Goal: Task Accomplishment & Management: Manage account settings

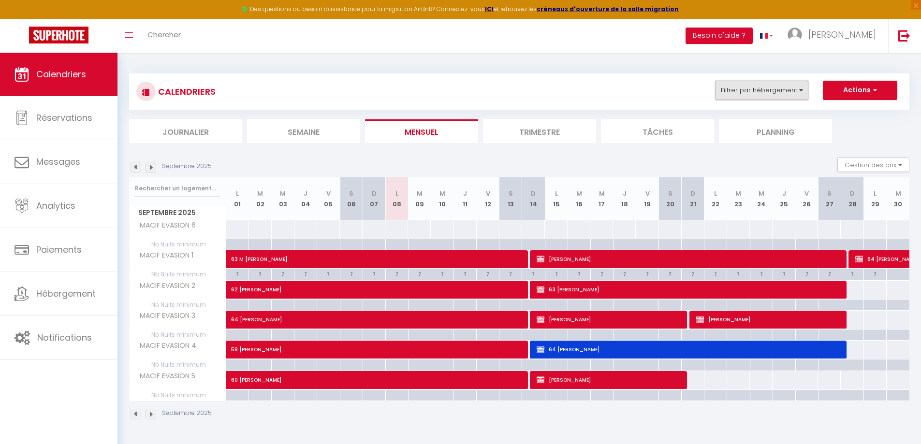
click at [732, 89] on button "Filtrer par hébergement" at bounding box center [761, 90] width 93 height 19
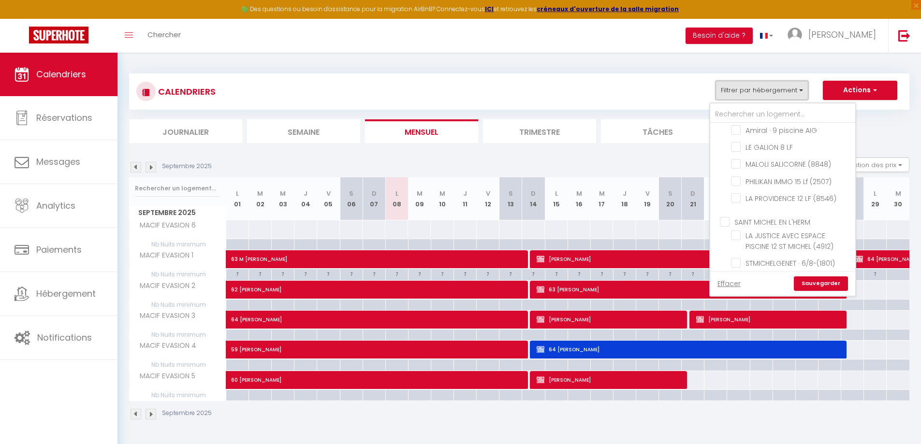
scroll to position [789, 0]
click at [733, 178] on input "PHILIKAN IMMO 15 Lf (2507)" at bounding box center [791, 174] width 121 height 10
checkbox input "true"
checkbox input "false"
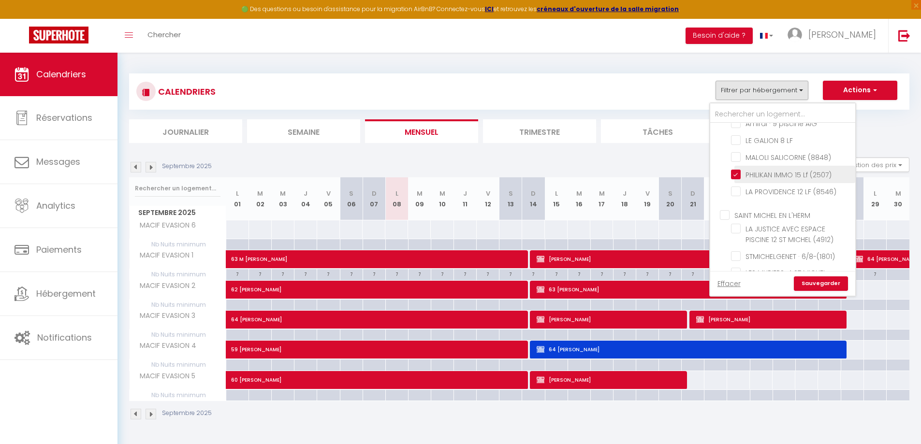
checkbox input "false"
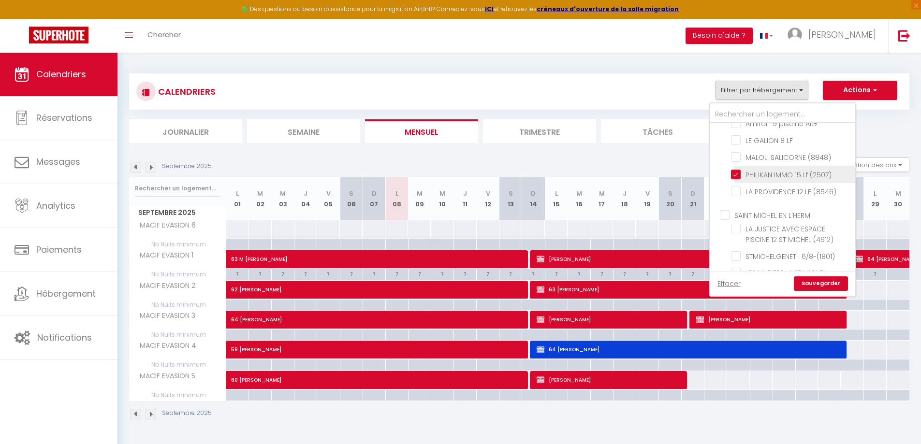
checkbox input "false"
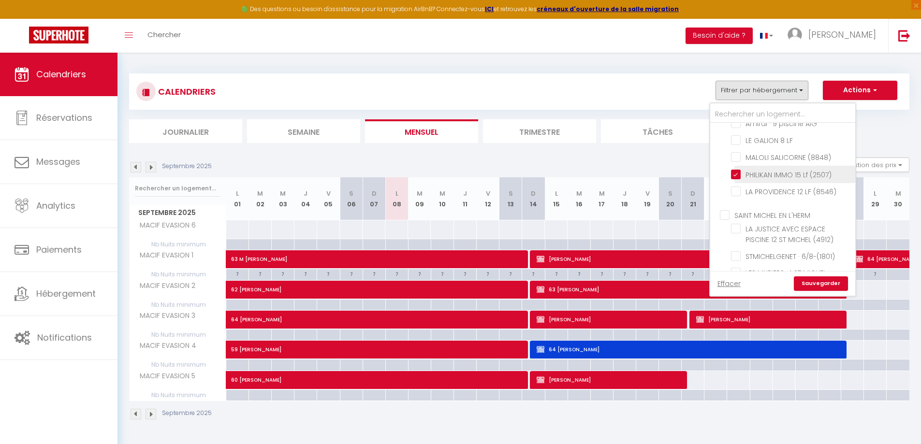
checkbox input "false"
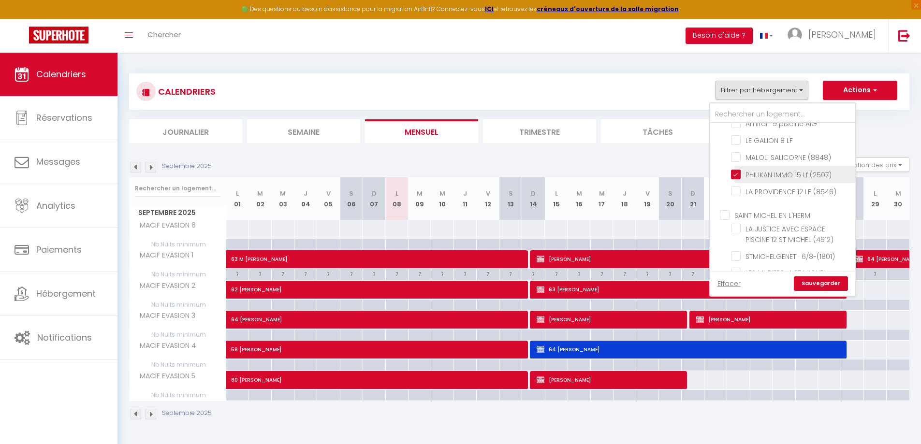
checkbox input "false"
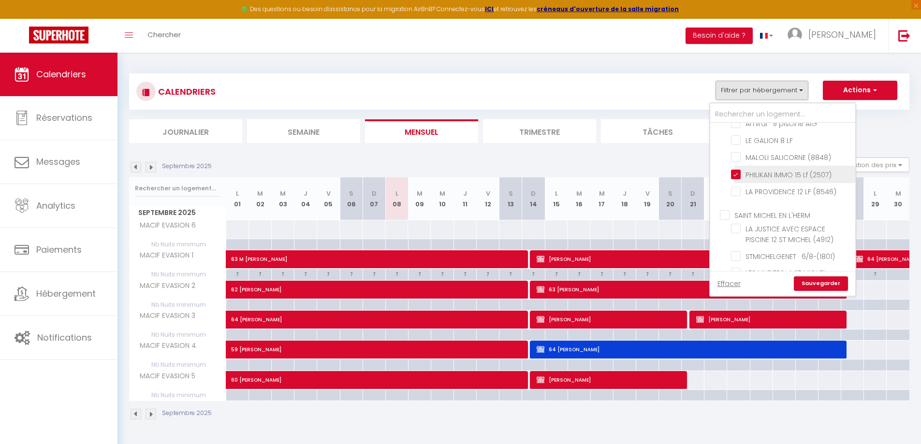
checkbox input "false"
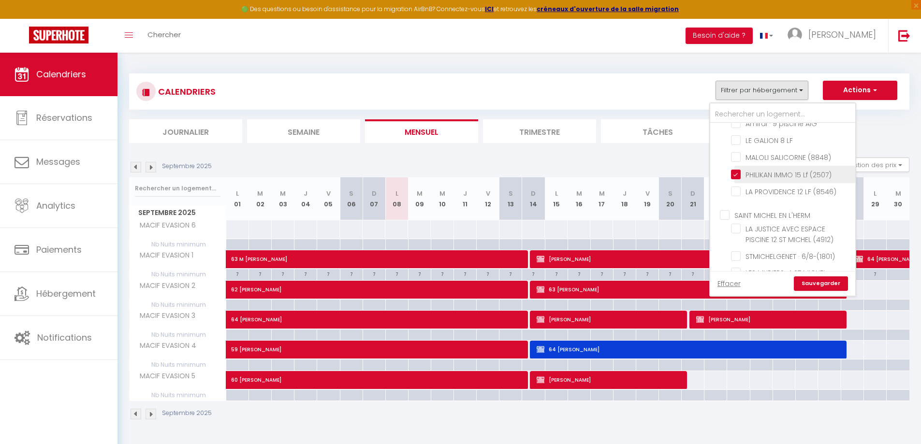
checkbox input "false"
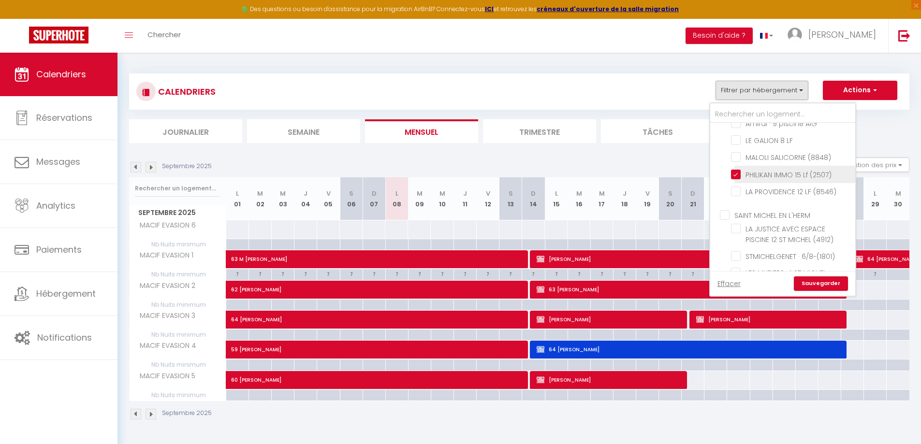
checkbox input "false"
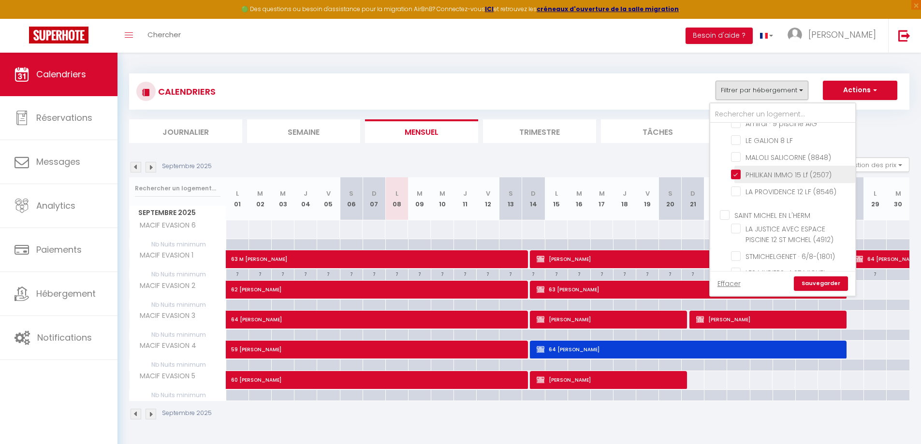
checkbox input "false"
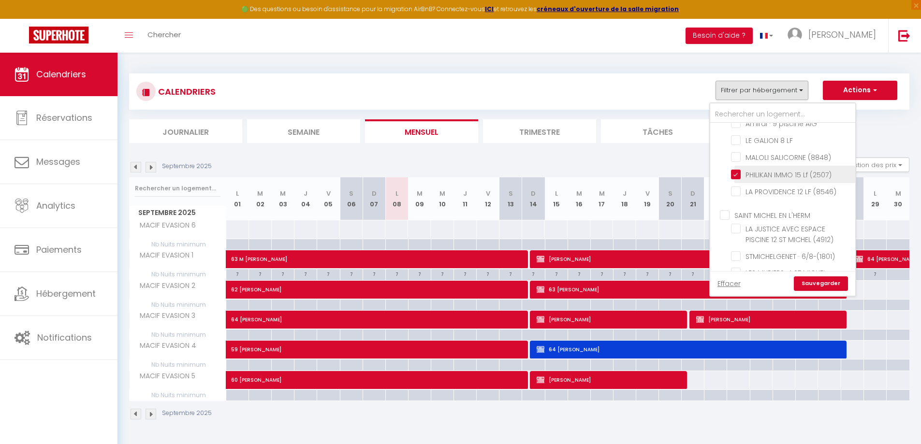
checkbox input "false"
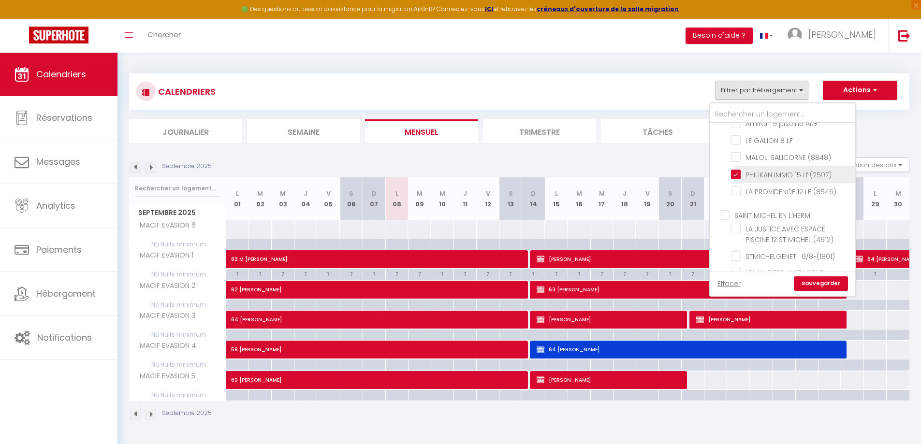
checkbox input "false"
checkbox input "true"
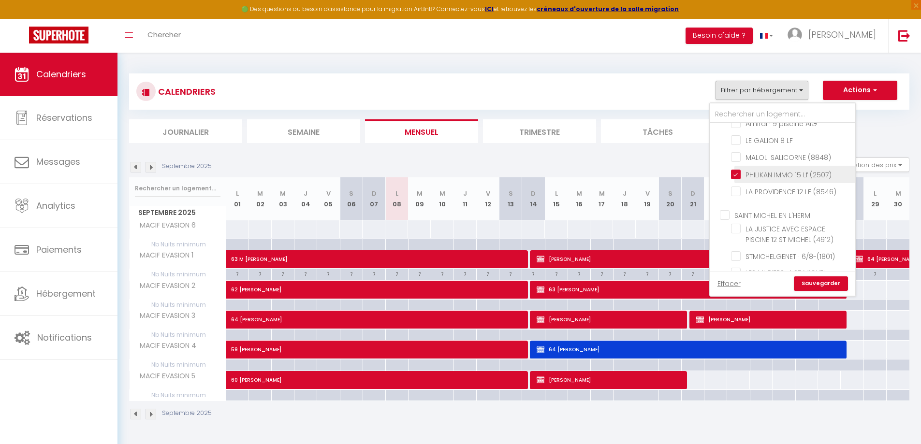
checkbox input "false"
click at [813, 281] on link "Sauvegarder" at bounding box center [821, 283] width 54 height 14
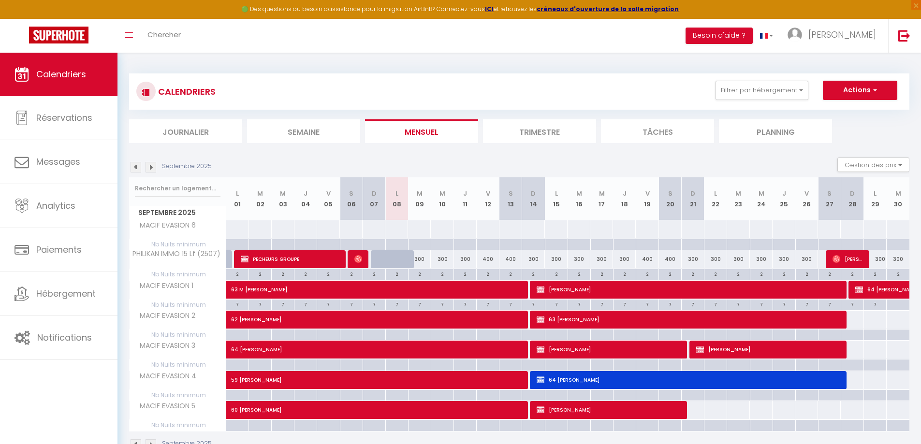
click at [136, 165] on img at bounding box center [135, 167] width 11 height 11
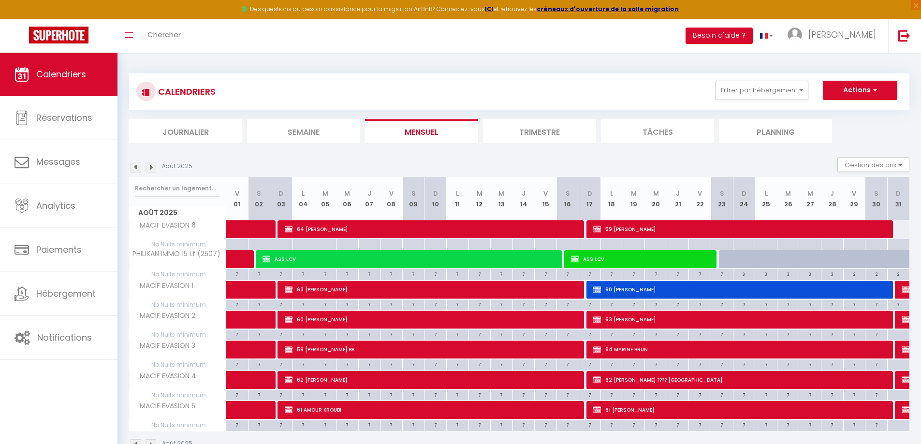
click at [136, 165] on img at bounding box center [135, 167] width 11 height 11
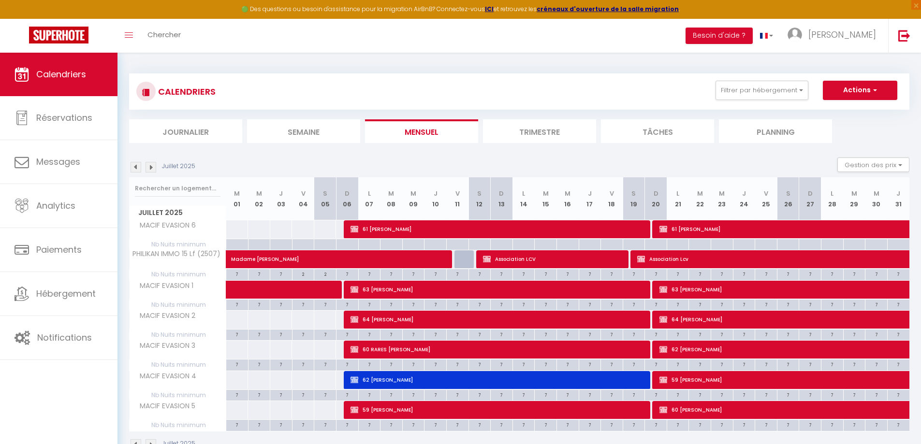
click at [136, 165] on img at bounding box center [135, 167] width 11 height 11
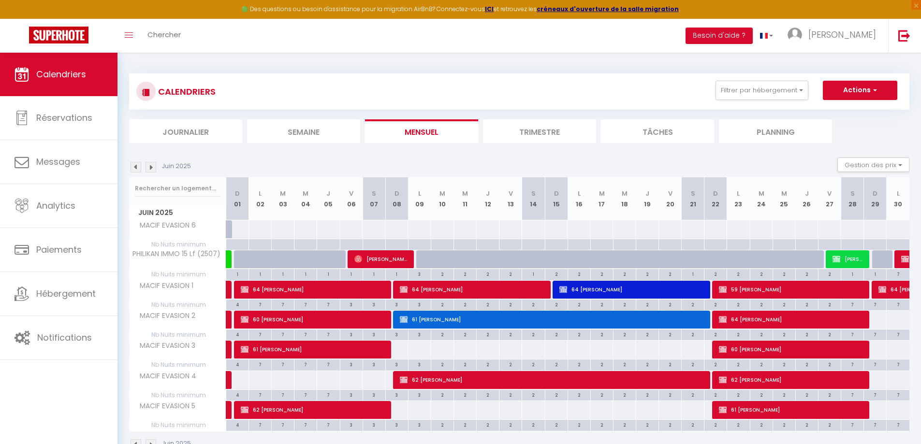
click at [136, 165] on img at bounding box center [135, 167] width 11 height 11
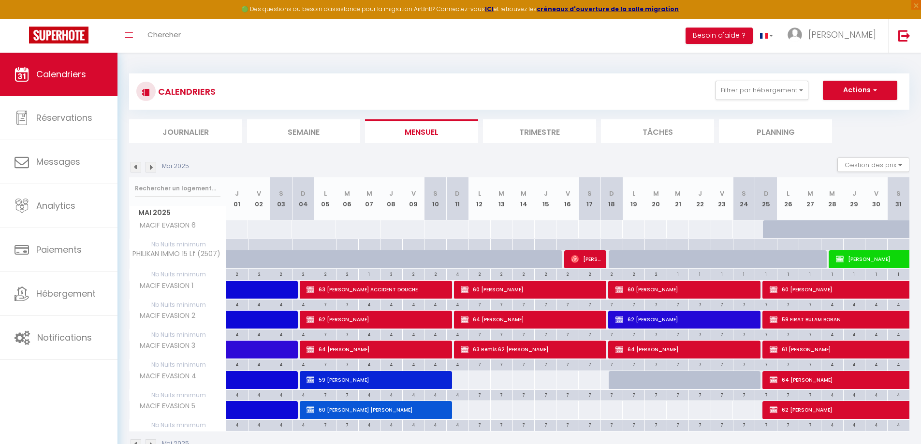
click at [151, 163] on img at bounding box center [150, 167] width 11 height 11
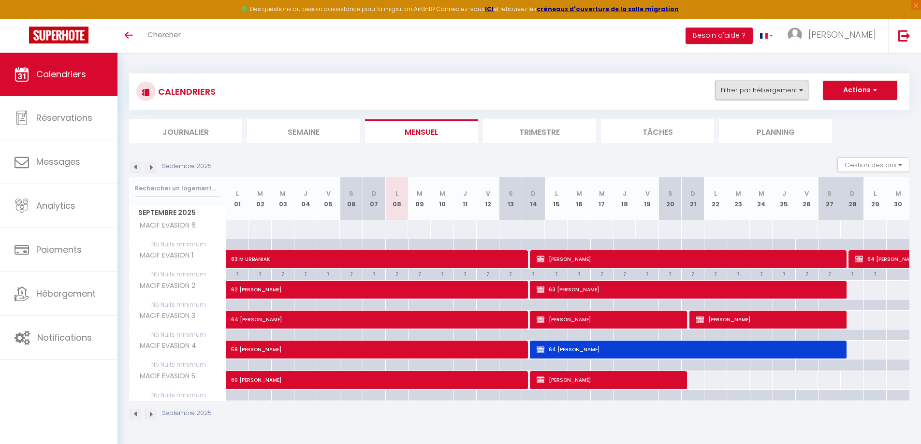
click at [787, 87] on button "Filtrer par hébergement" at bounding box center [761, 90] width 93 height 19
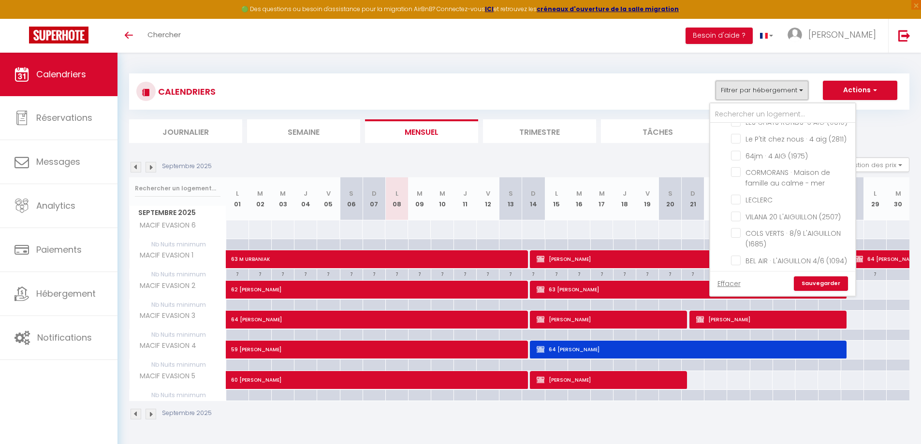
scroll to position [129, 0]
click at [736, 206] on input "VILANA 20 L'AIGUILLON (2507)" at bounding box center [791, 201] width 121 height 10
checkbox input "true"
checkbox input "false"
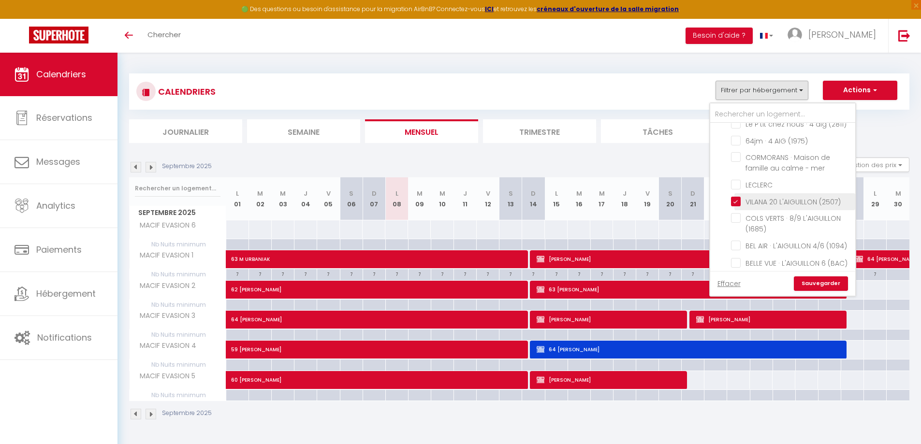
checkbox input "false"
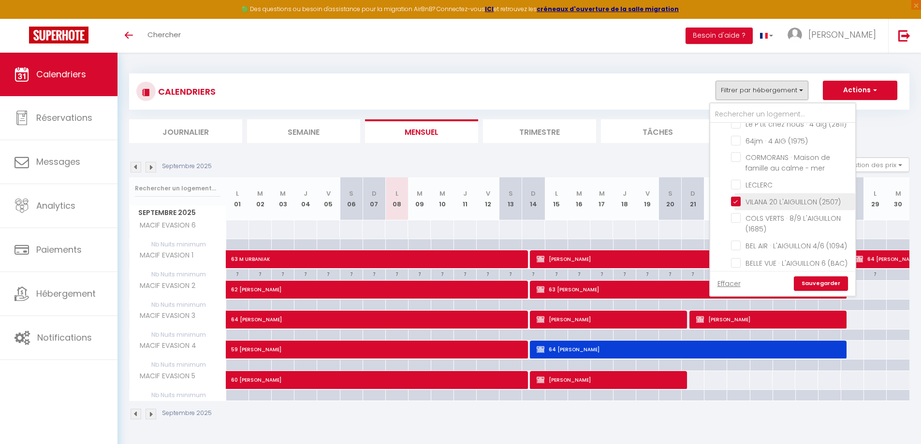
checkbox input "false"
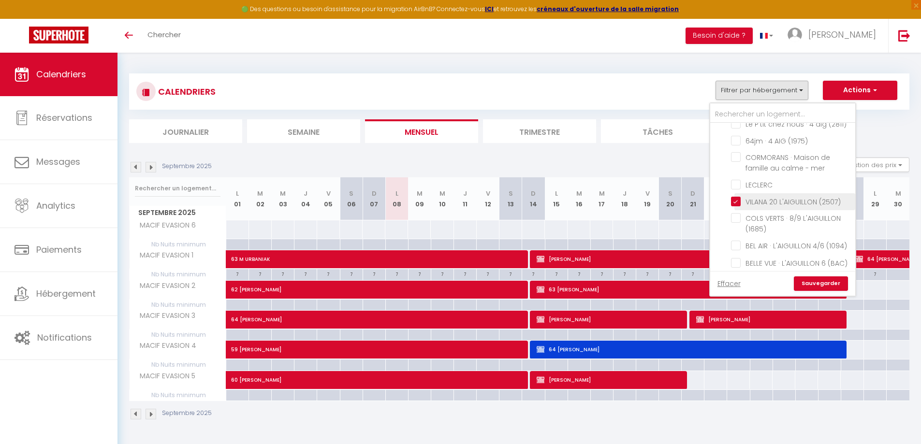
checkbox input "false"
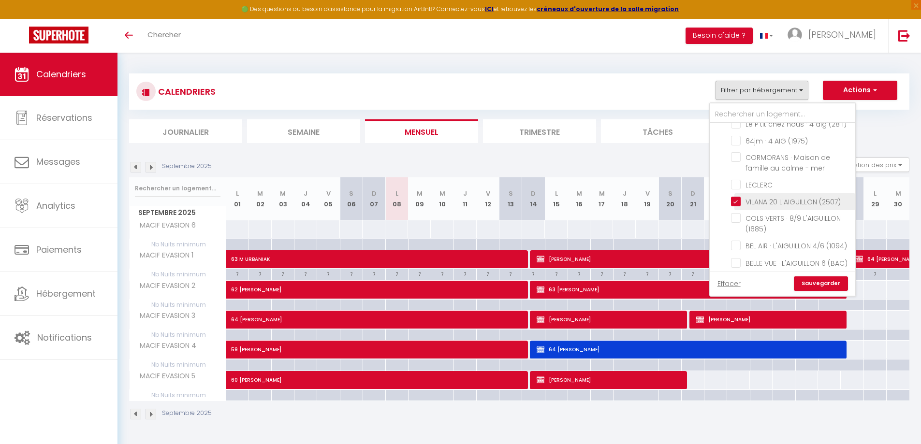
checkbox input "false"
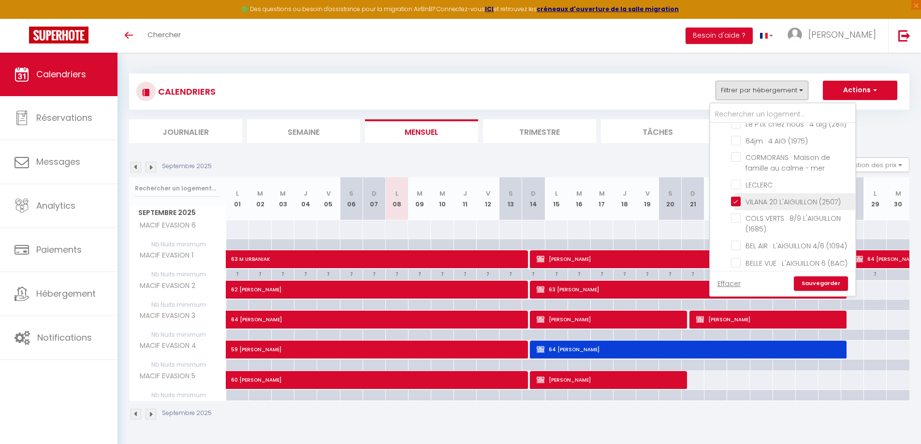
checkbox input "false"
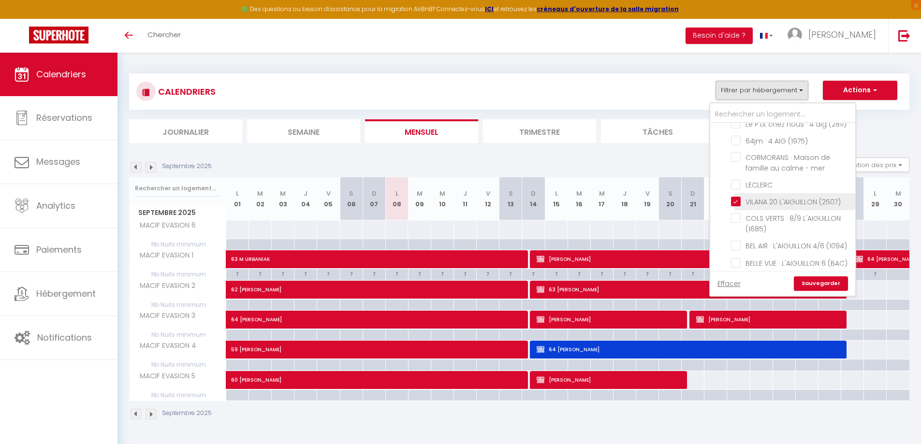
checkbox input "false"
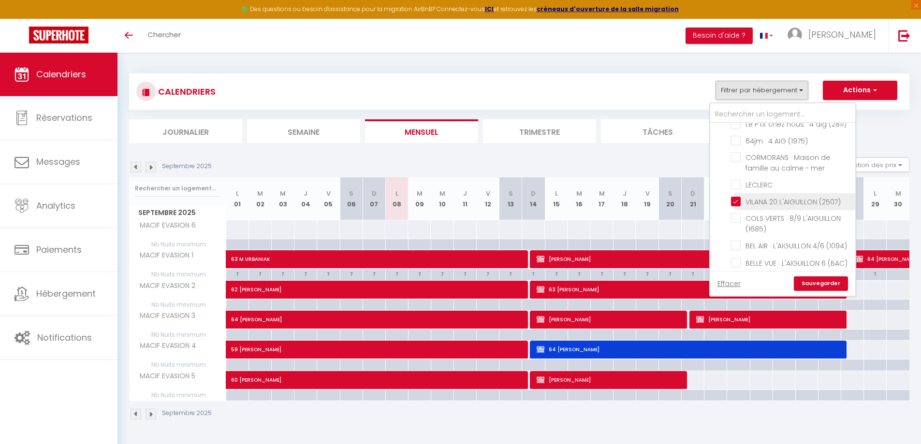
checkbox input "false"
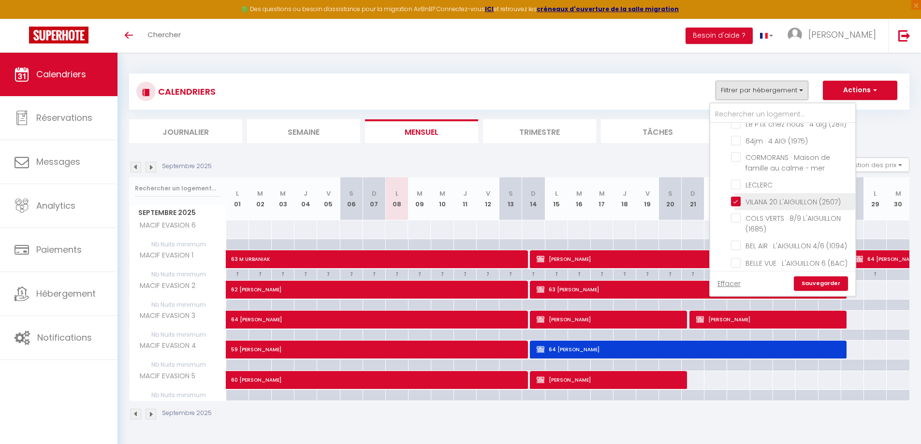
checkbox input "false"
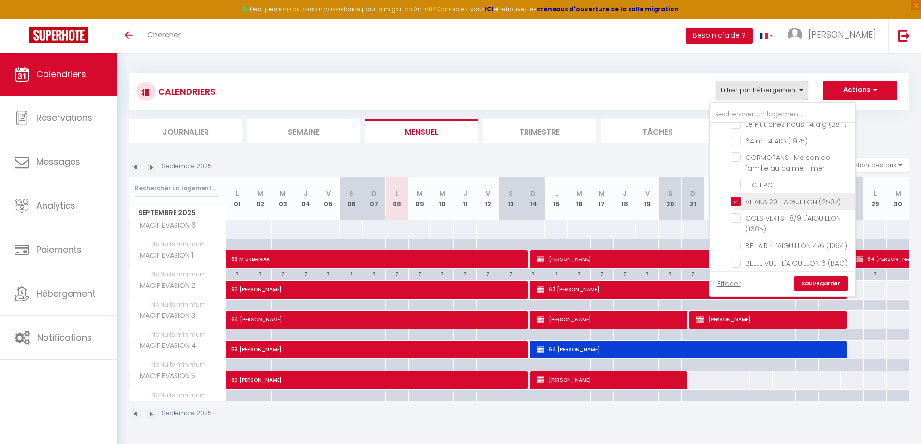
checkbox input "false"
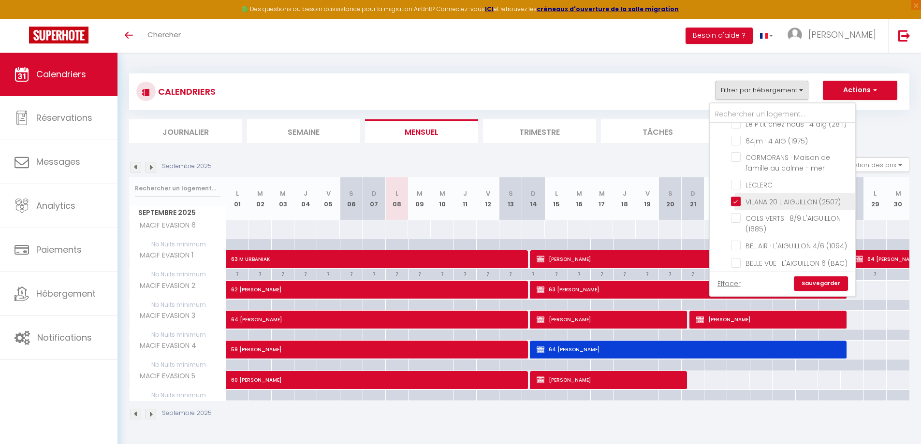
checkbox input "false"
checkbox input "true"
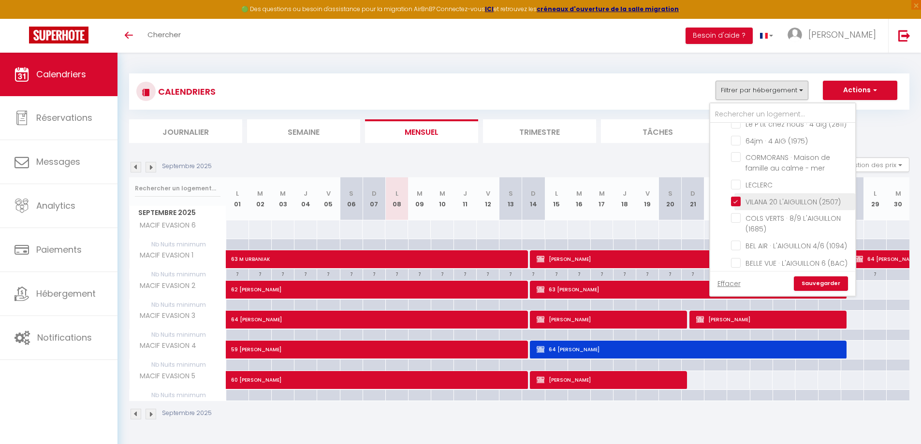
checkbox input "false"
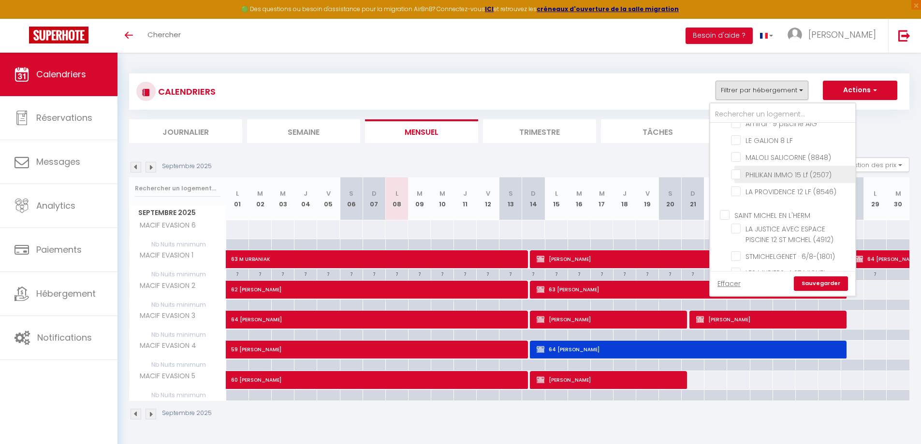
click at [738, 178] on input "PHILIKAN IMMO 15 Lf (2507)" at bounding box center [791, 174] width 121 height 10
checkbox input "true"
checkbox input "false"
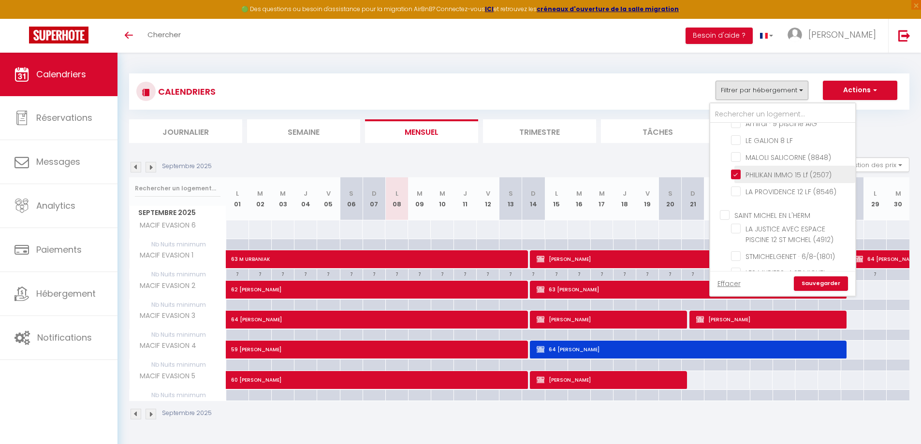
checkbox input "false"
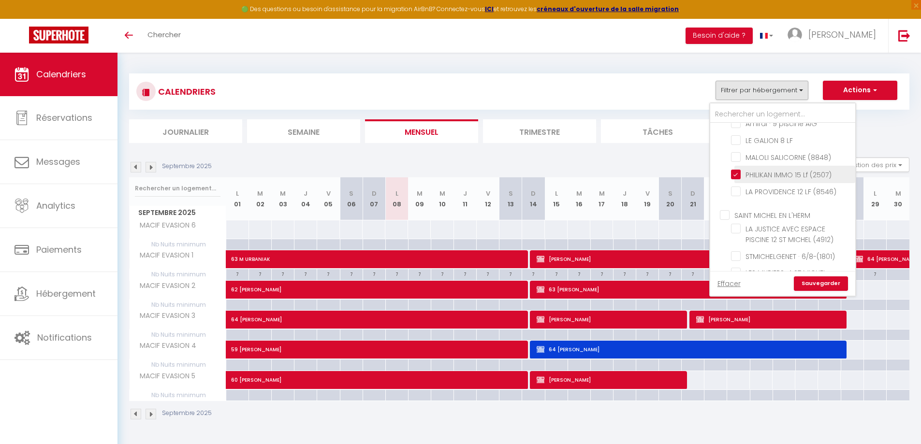
checkbox input "false"
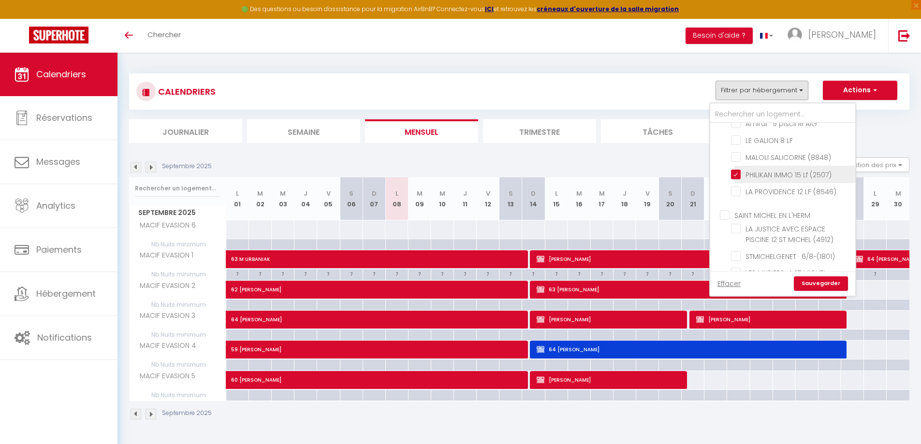
checkbox input "false"
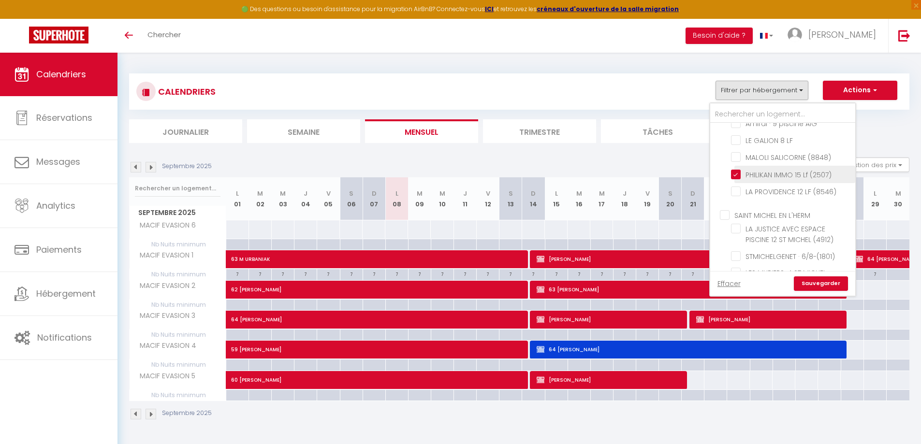
checkbox input "false"
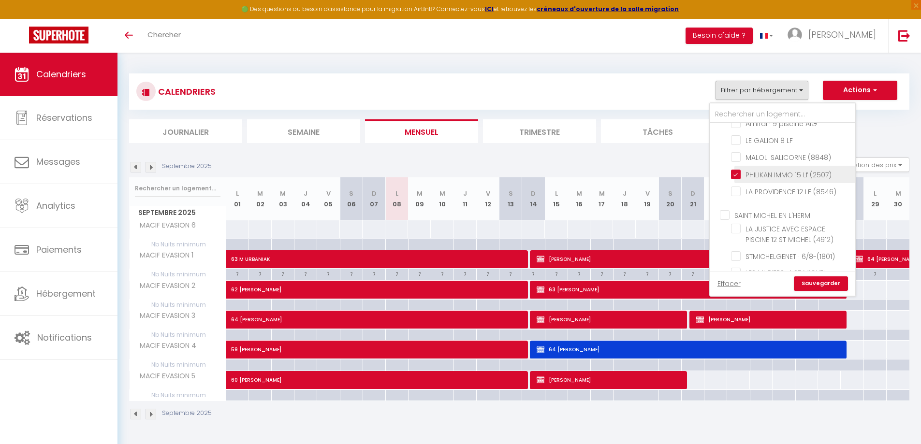
checkbox input "false"
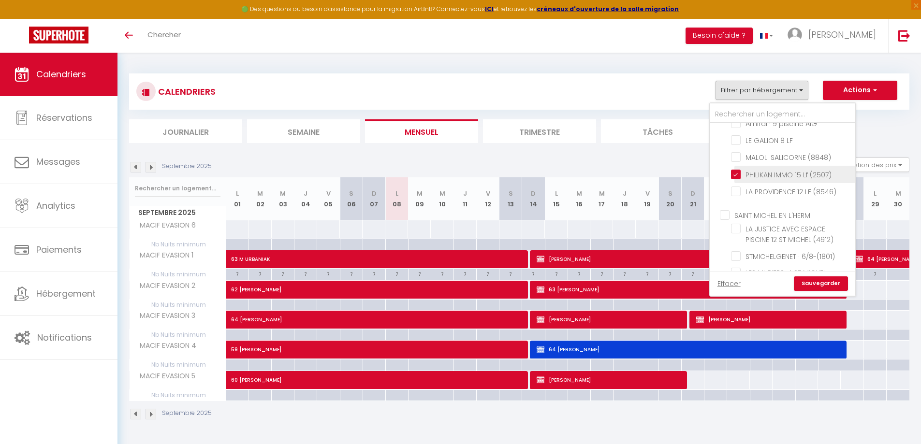
checkbox input "false"
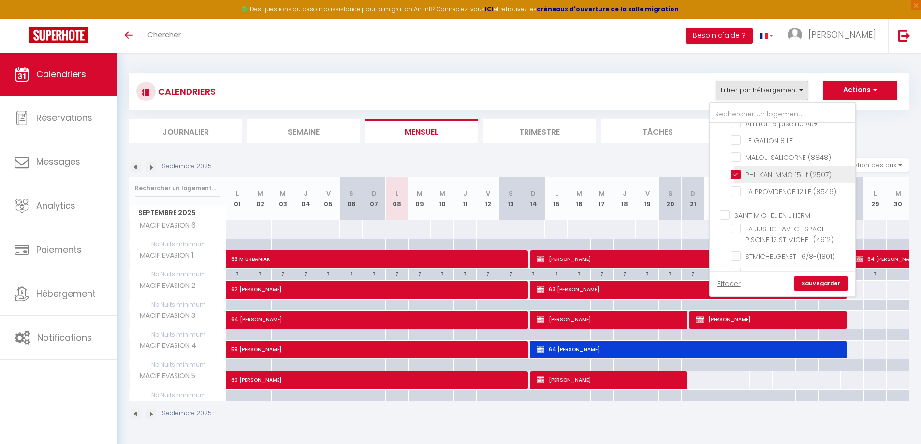
checkbox input "false"
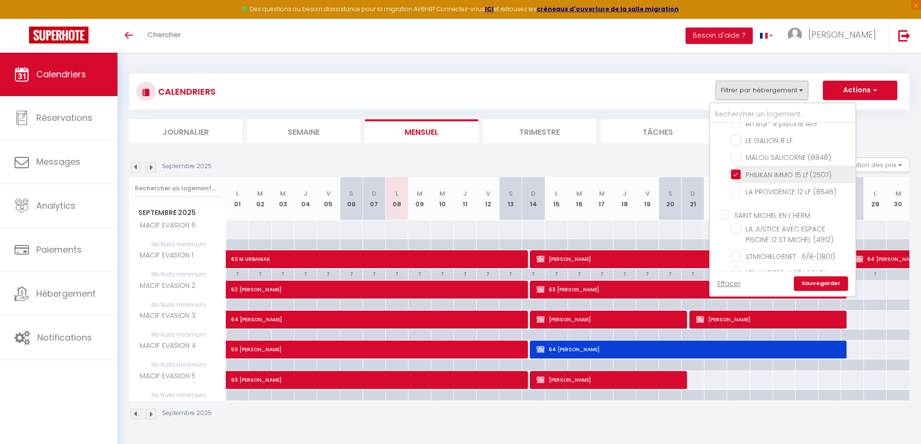
checkbox input "false"
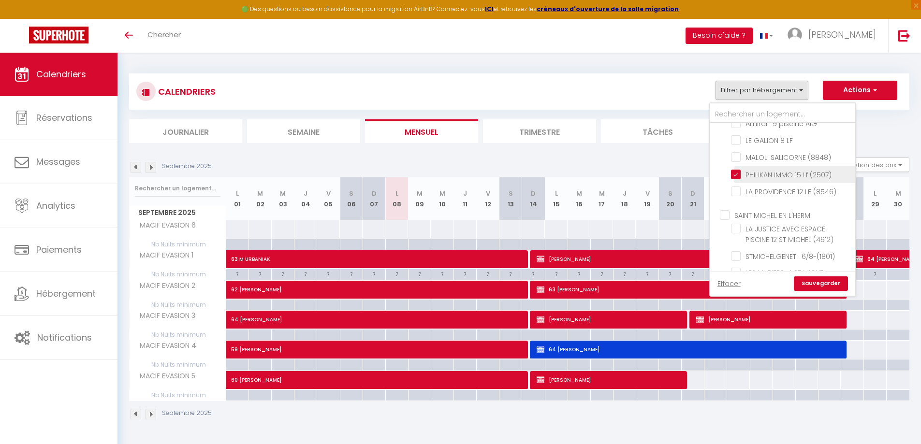
checkbox input "false"
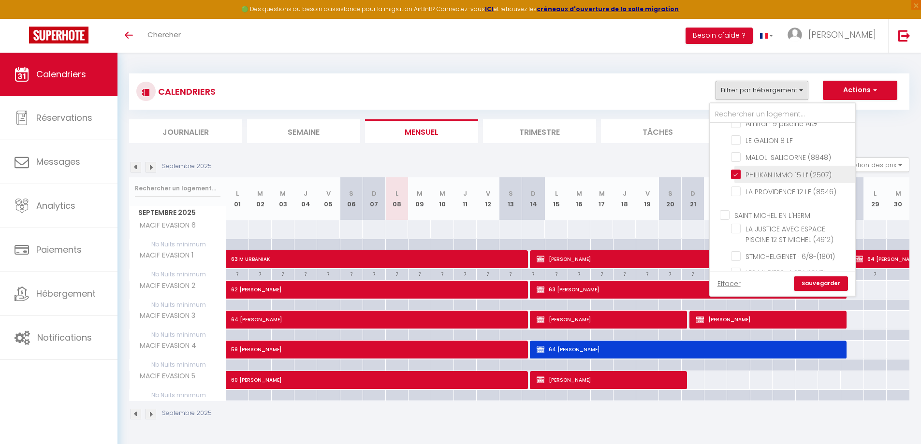
checkbox input "false"
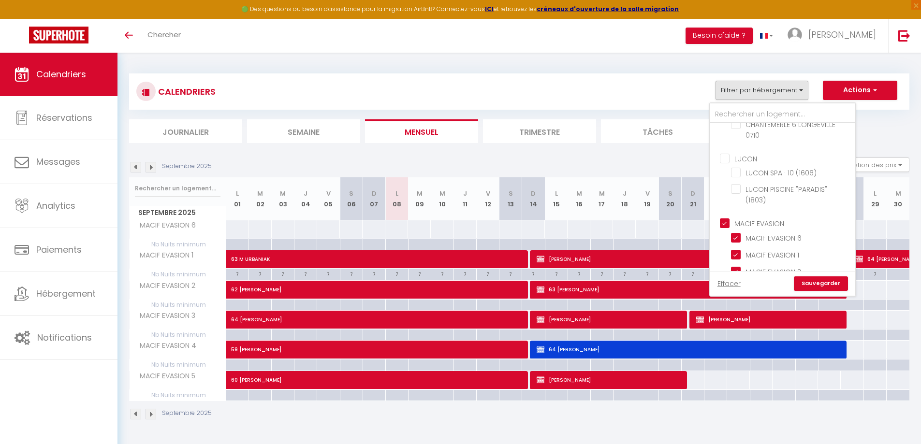
scroll to position [1144, 0]
click at [727, 195] on input "MACIF EVASION" at bounding box center [792, 191] width 145 height 10
checkbox input "false"
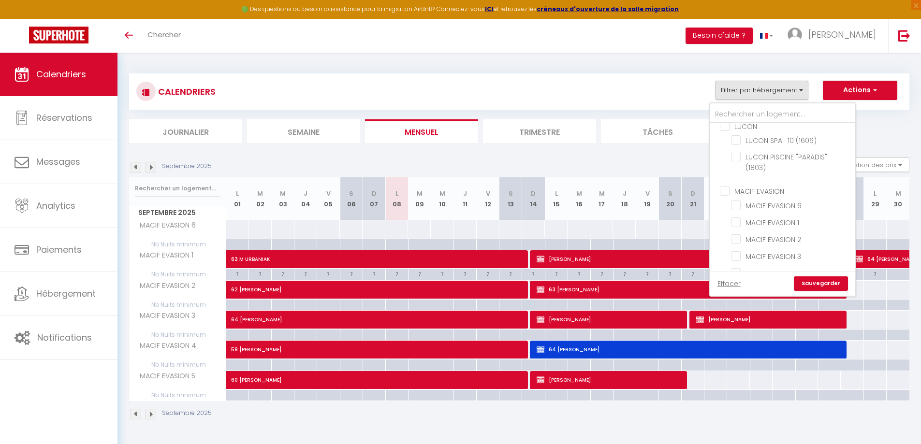
checkbox input "false"
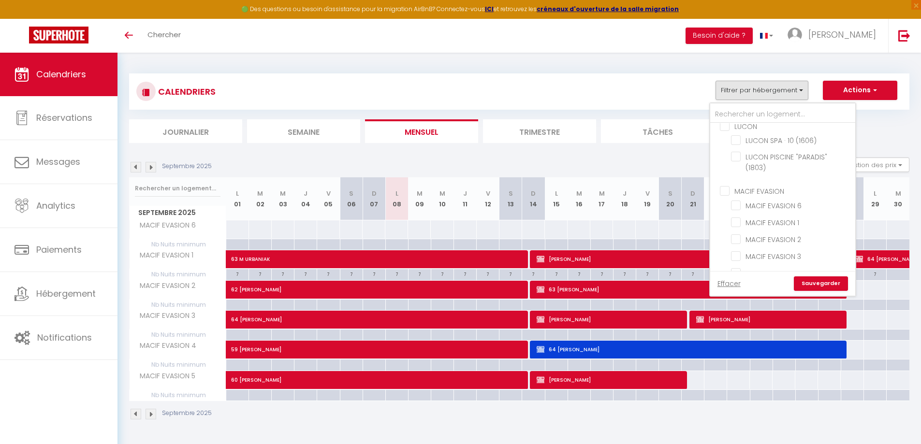
checkbox input "false"
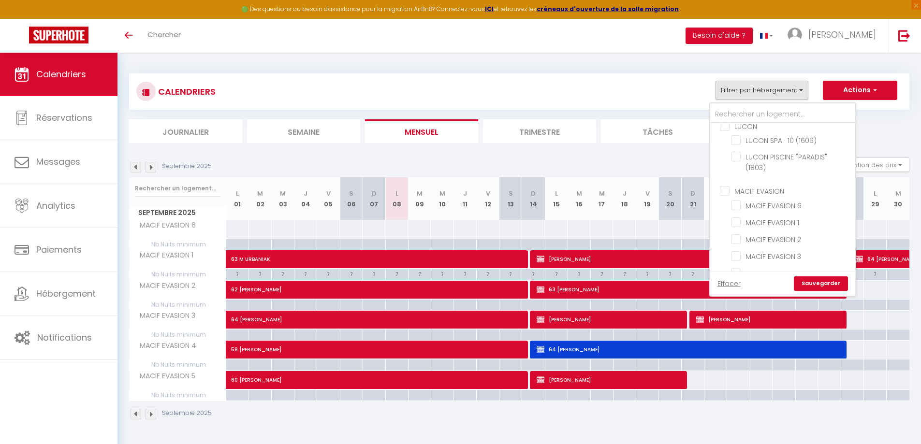
checkbox input "false"
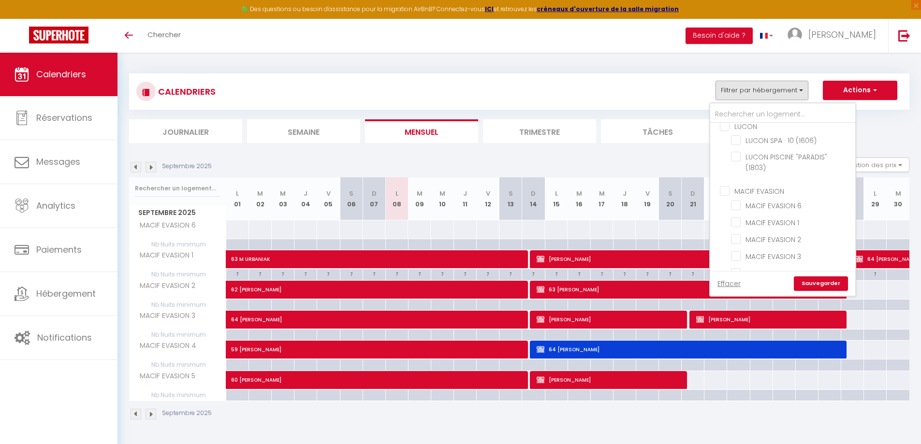
checkbox input "false"
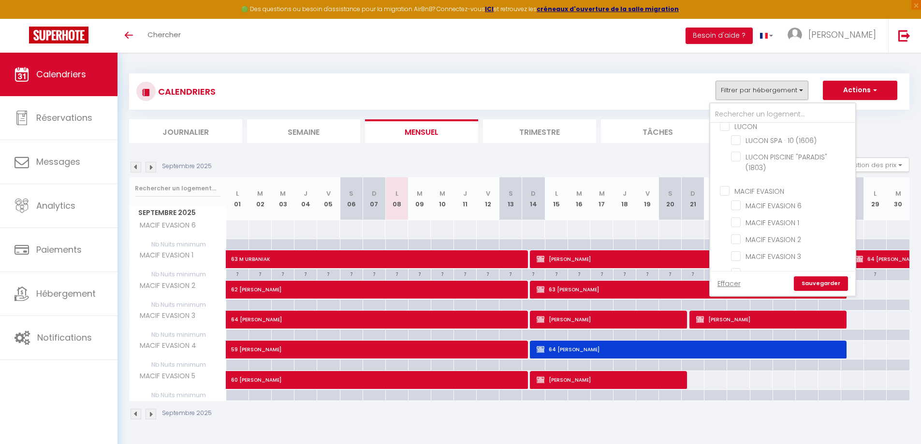
checkbox input "false"
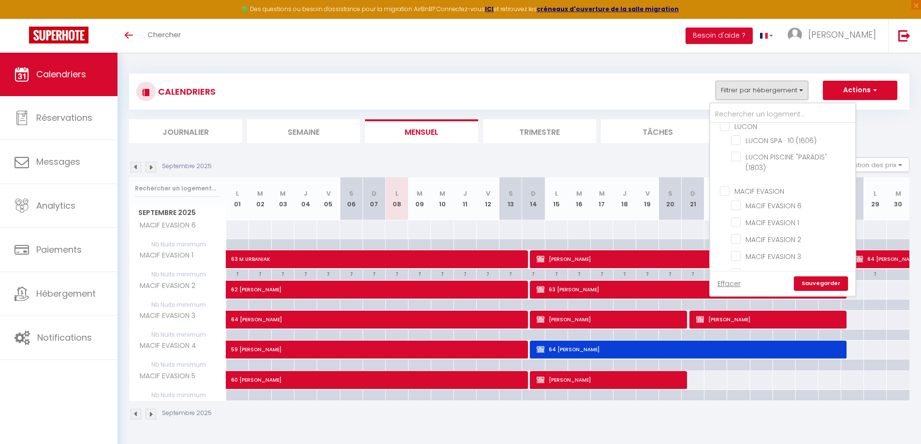
checkbox input "false"
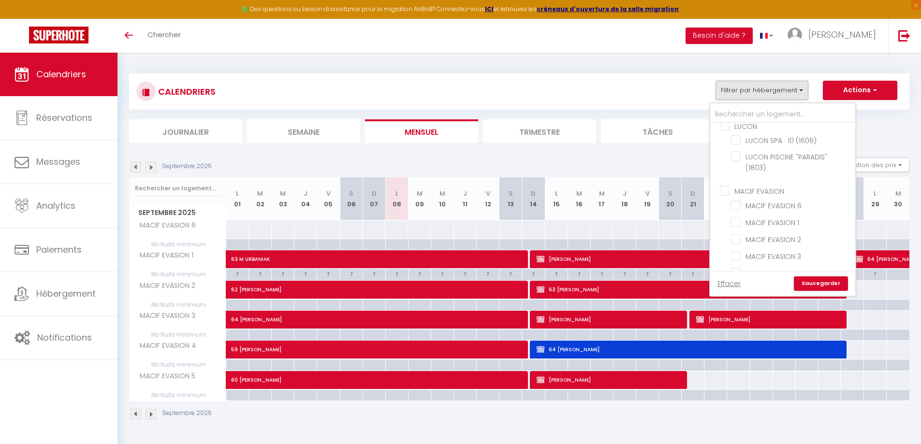
checkbox input "false"
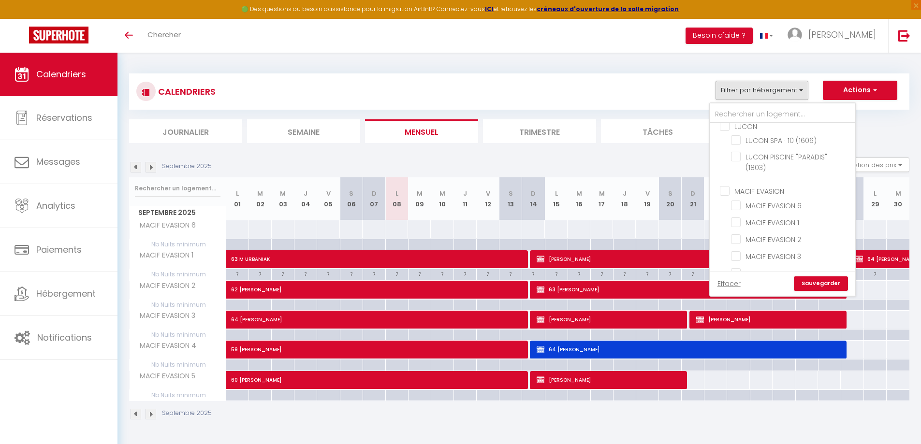
checkbox input "false"
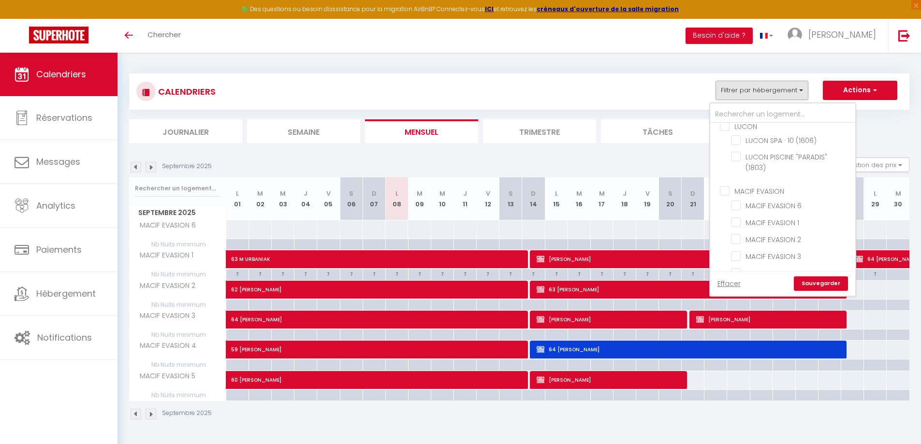
checkbox input "false"
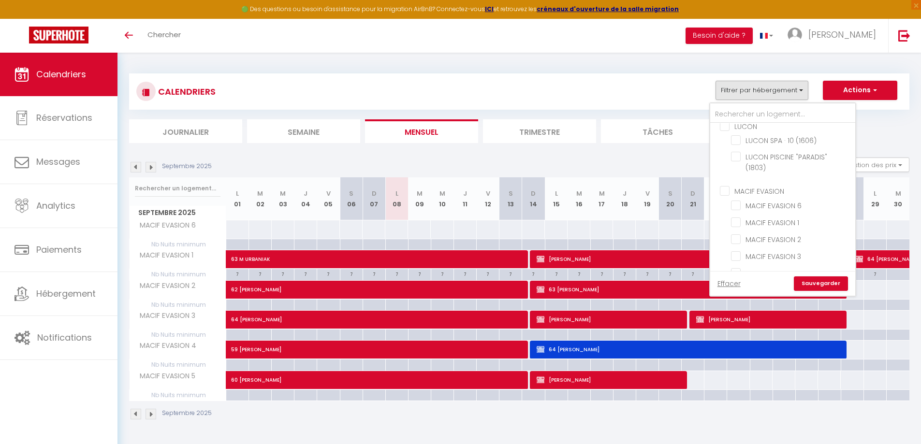
checkbox input "false"
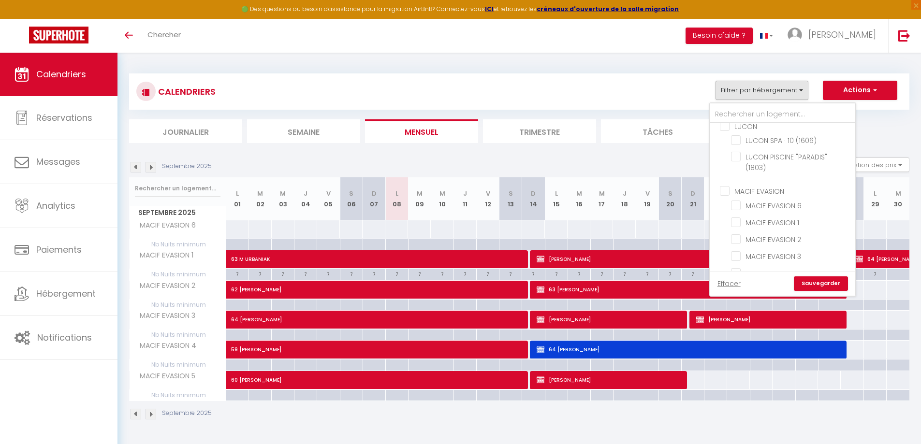
checkbox input "false"
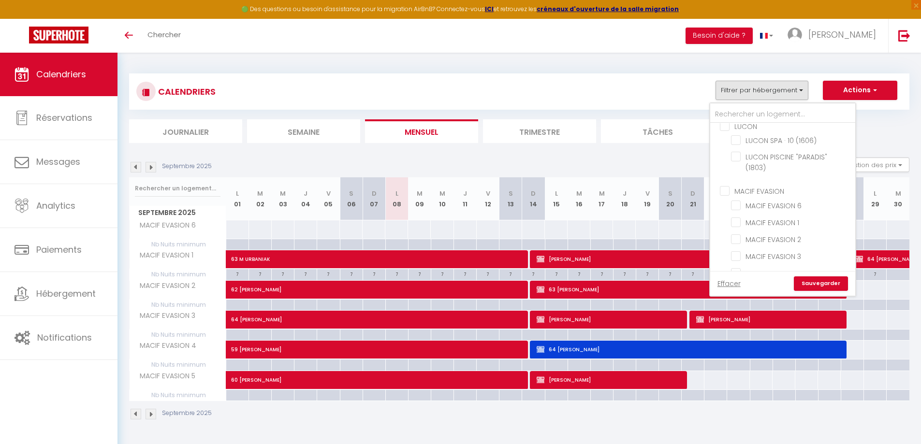
checkbox input "false"
click at [821, 281] on link "Sauvegarder" at bounding box center [821, 283] width 54 height 14
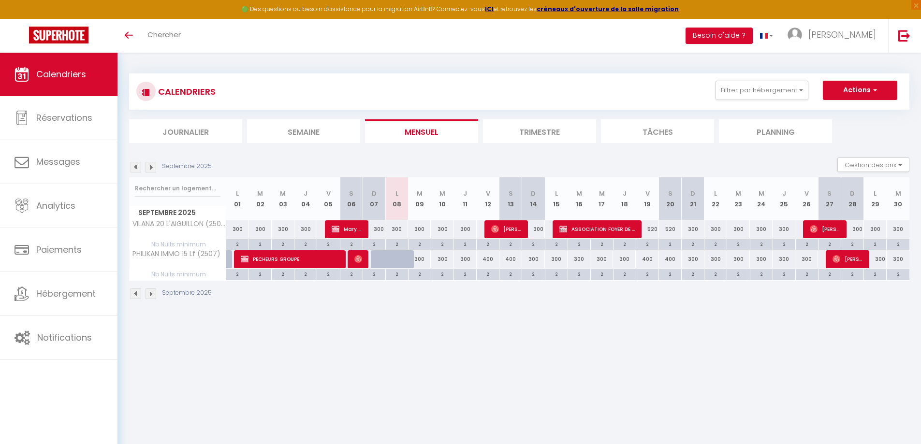
click at [134, 162] on img at bounding box center [135, 167] width 11 height 11
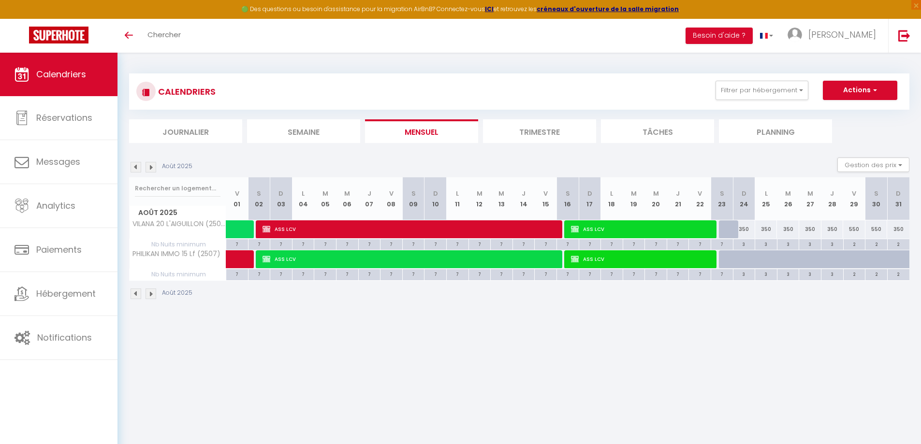
click at [134, 162] on img at bounding box center [135, 167] width 11 height 11
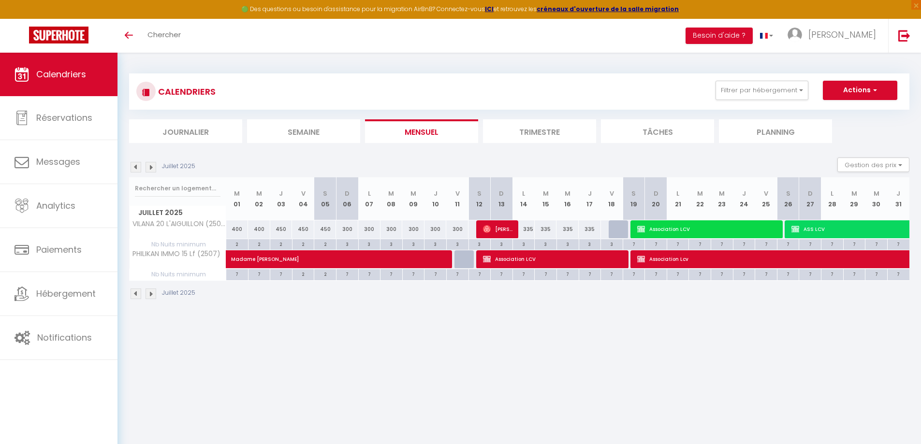
click at [134, 162] on img at bounding box center [135, 167] width 11 height 11
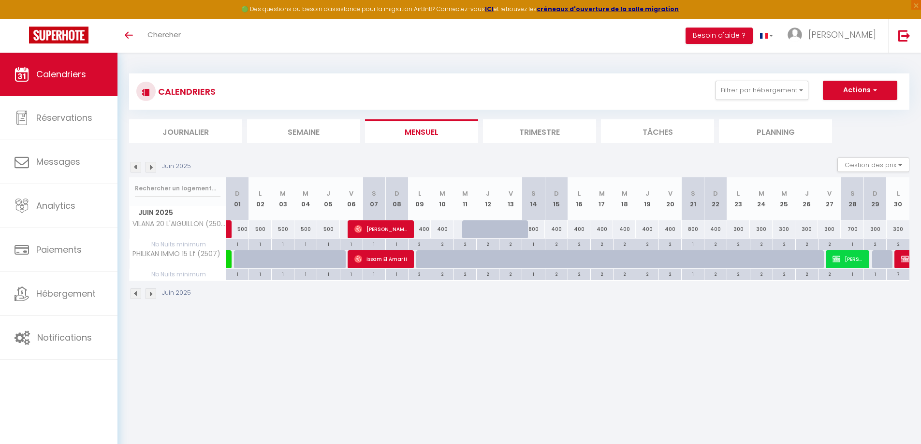
click at [134, 162] on img at bounding box center [135, 167] width 11 height 11
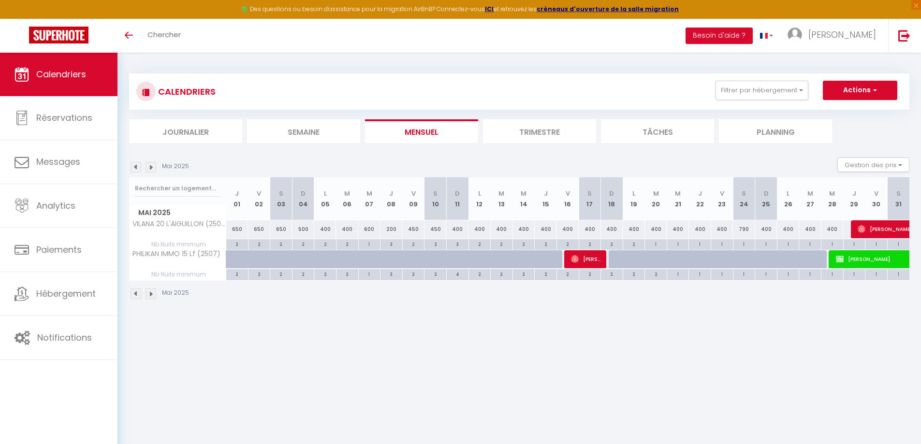
click at [149, 166] on img at bounding box center [150, 167] width 11 height 11
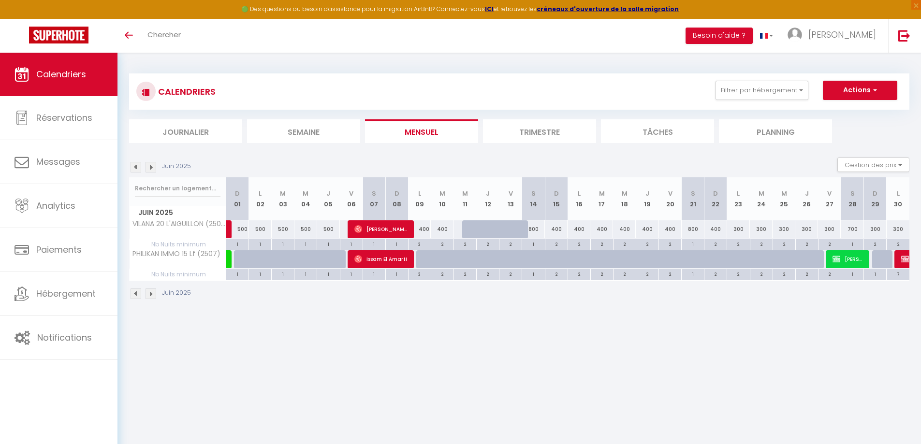
click at [149, 166] on img at bounding box center [150, 167] width 11 height 11
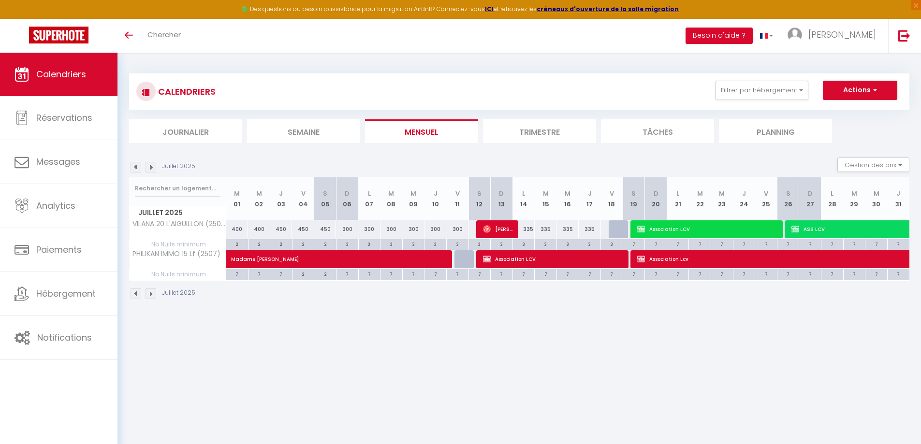
click at [149, 166] on img at bounding box center [150, 167] width 11 height 11
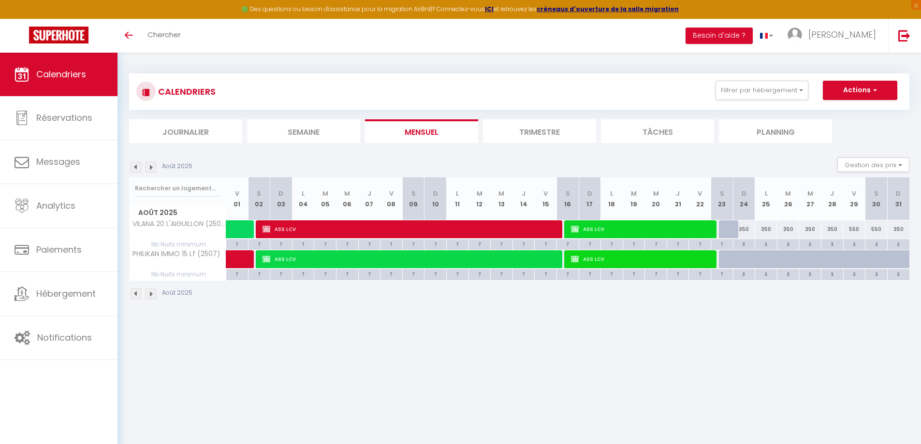
click at [136, 167] on img at bounding box center [135, 167] width 11 height 11
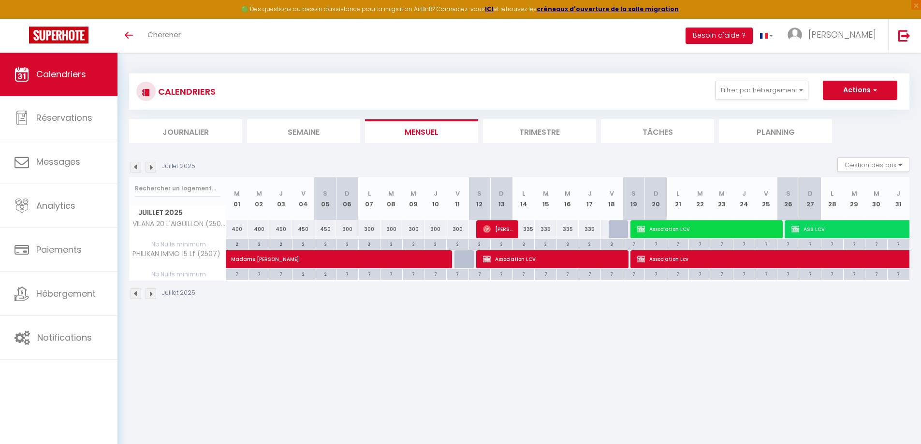
click at [136, 167] on img at bounding box center [135, 167] width 11 height 11
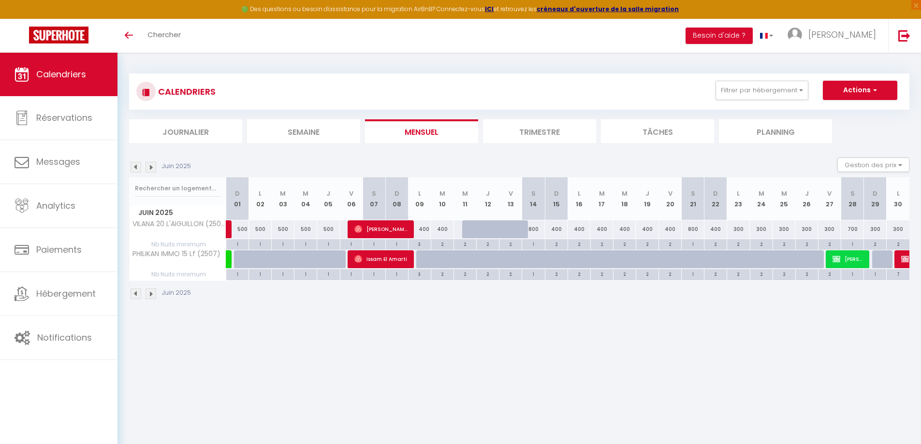
click at [136, 167] on img at bounding box center [135, 167] width 11 height 11
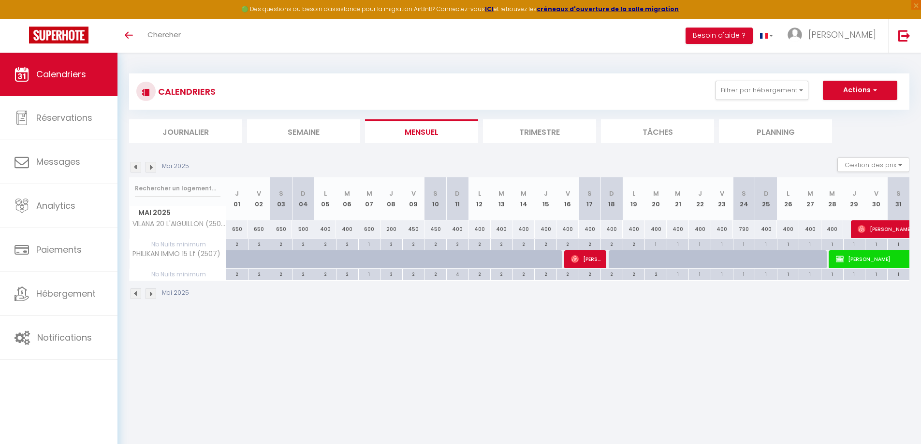
click at [150, 170] on img at bounding box center [150, 167] width 11 height 11
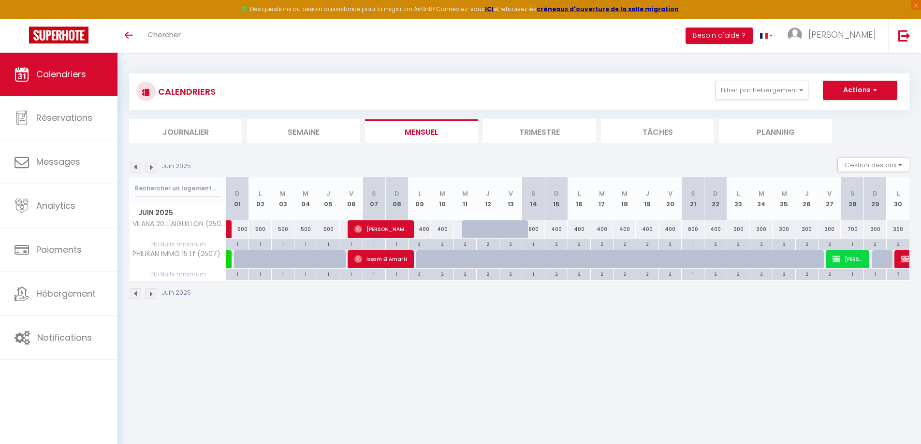
click at [150, 170] on img at bounding box center [150, 167] width 11 height 11
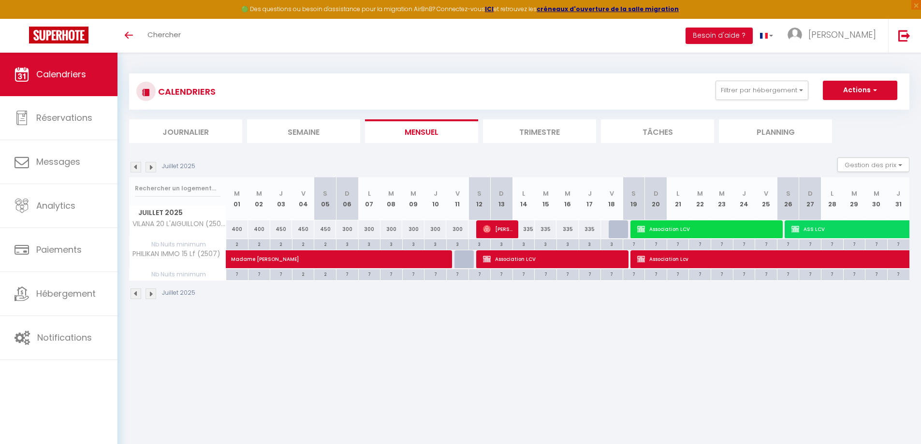
click at [150, 170] on img at bounding box center [150, 167] width 11 height 11
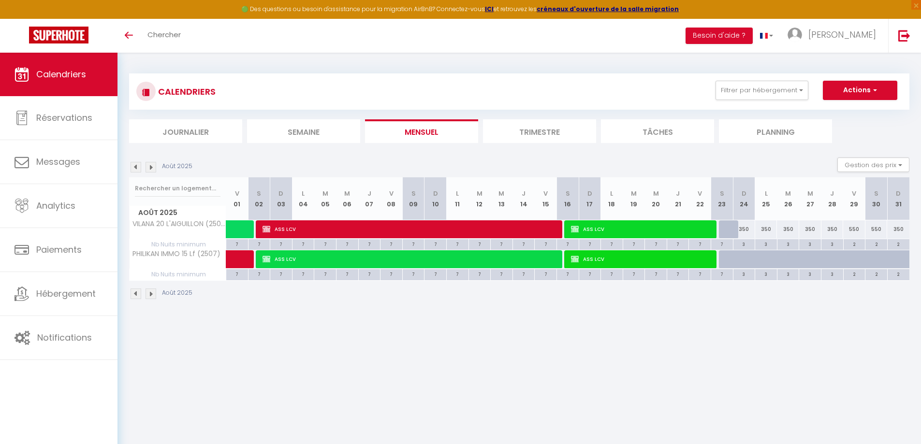
click at [150, 170] on img at bounding box center [150, 167] width 11 height 11
